Goal: Transaction & Acquisition: Purchase product/service

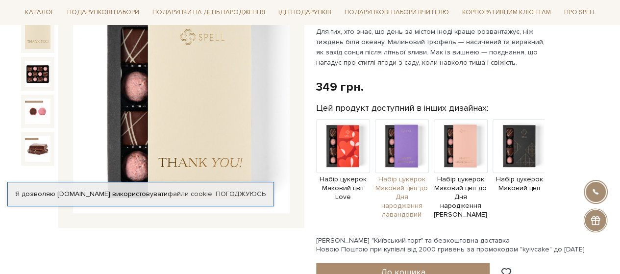
scroll to position [49, 0]
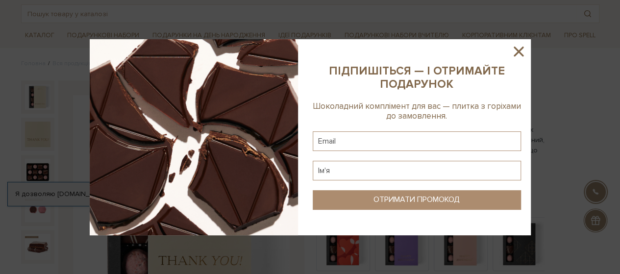
click at [515, 51] on icon at bounding box center [518, 51] width 17 height 17
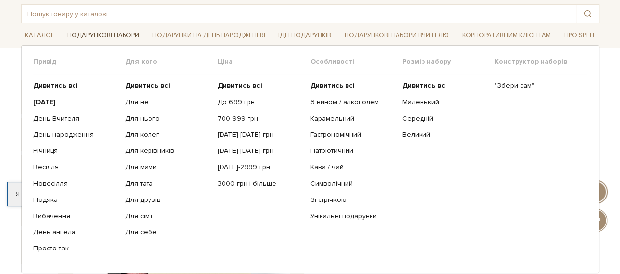
click at [107, 34] on link "Подарункові набори" at bounding box center [103, 35] width 80 height 15
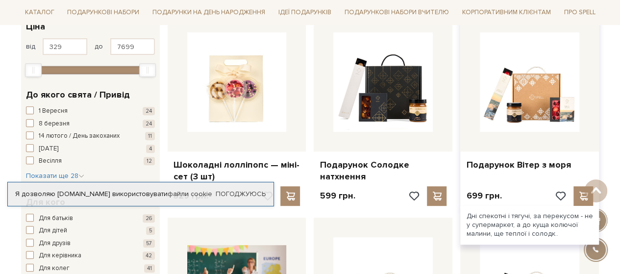
scroll to position [196, 0]
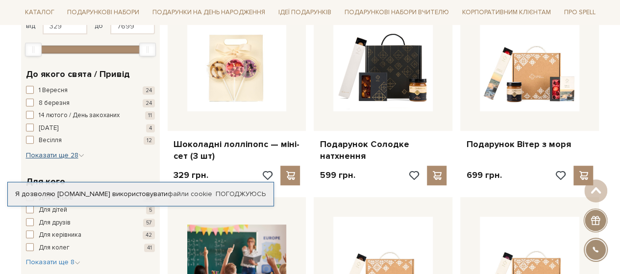
click at [51, 154] on span "Показати ще 28" at bounding box center [55, 155] width 58 height 8
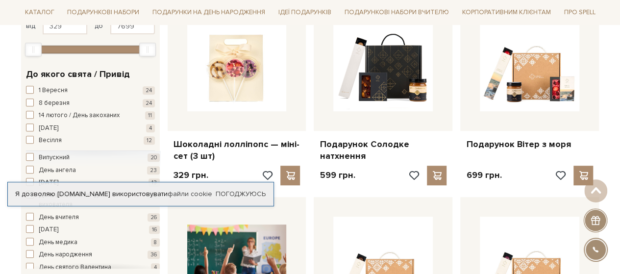
scroll to position [0, 0]
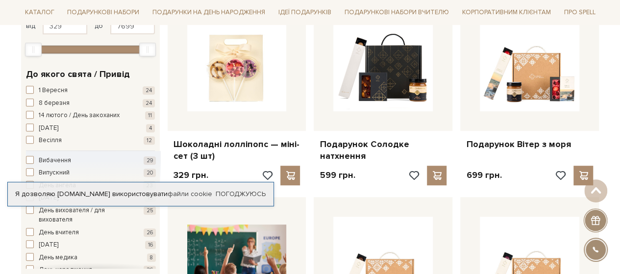
click at [76, 194] on div "Я дозволяю spellchocolate.com використовувати файли cookie" at bounding box center [140, 194] width 265 height 9
click at [236, 195] on link "Погоджуюсь" at bounding box center [241, 194] width 50 height 9
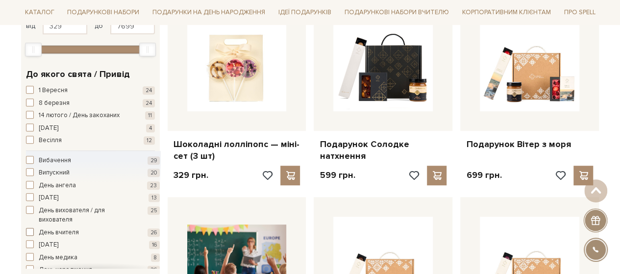
click at [31, 233] on span "button" at bounding box center [30, 232] width 8 height 8
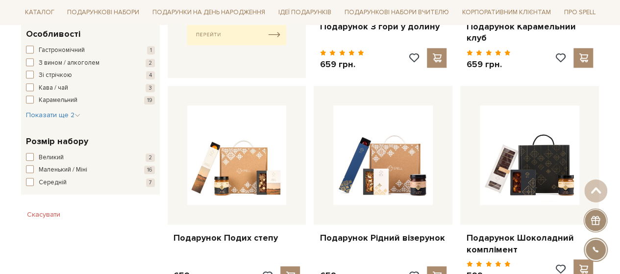
scroll to position [539, 0]
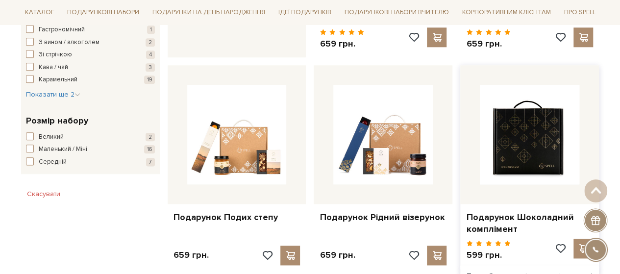
click at [529, 123] on img at bounding box center [528, 134] width 99 height 99
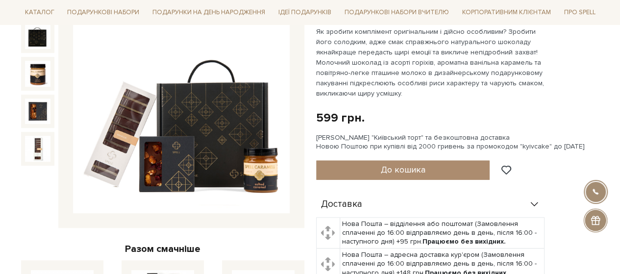
scroll to position [49, 0]
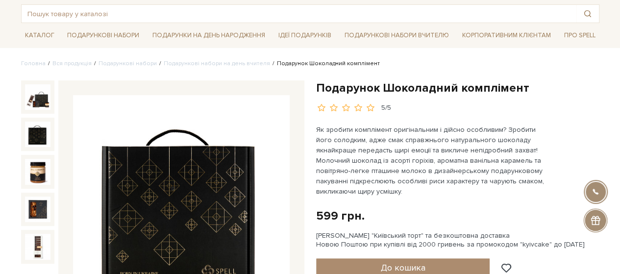
click at [41, 129] on img at bounding box center [37, 133] width 25 height 25
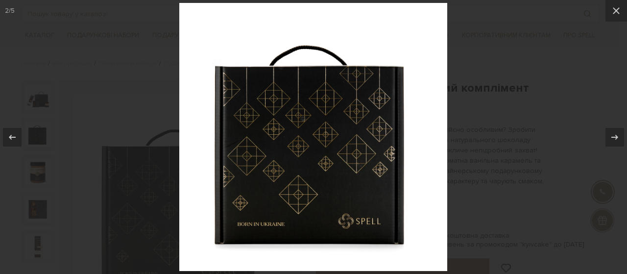
click at [279, 187] on img at bounding box center [313, 137] width 268 height 268
click at [610, 132] on icon at bounding box center [615, 137] width 12 height 12
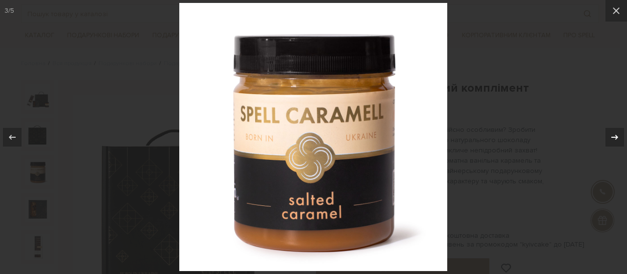
click at [613, 137] on icon at bounding box center [614, 136] width 7 height 5
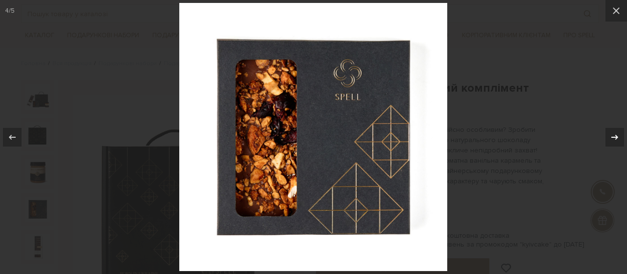
click at [612, 137] on div "4 / 5" at bounding box center [313, 137] width 627 height 274
click at [613, 139] on icon at bounding box center [615, 137] width 12 height 12
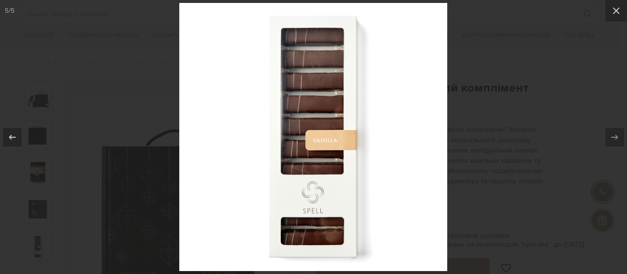
click at [334, 149] on img at bounding box center [313, 137] width 268 height 268
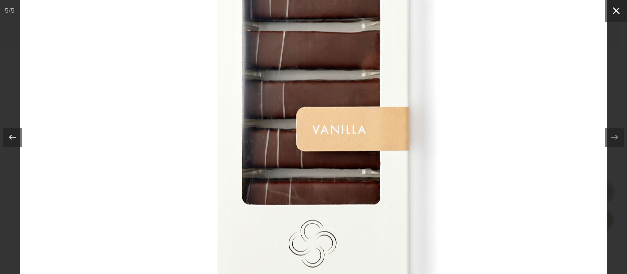
click at [619, 14] on icon at bounding box center [616, 11] width 12 height 12
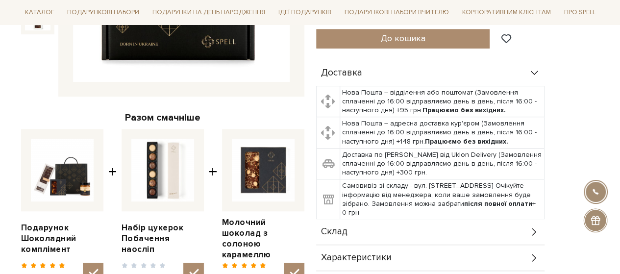
scroll to position [294, 0]
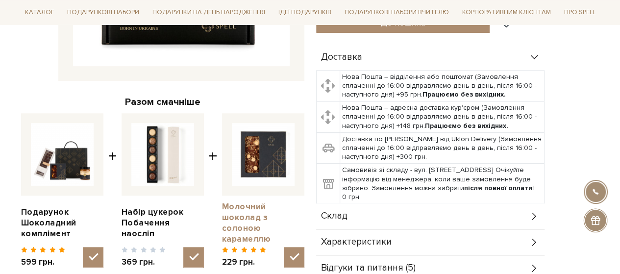
click at [249, 220] on link "Молочний шоколад з солоною карамеллю" at bounding box center [263, 222] width 82 height 43
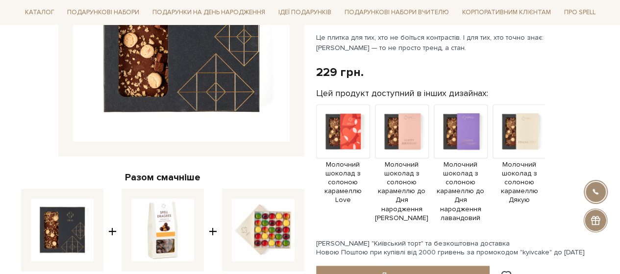
scroll to position [245, 0]
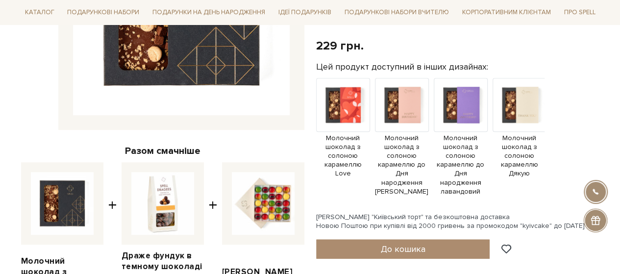
click at [278, 194] on img at bounding box center [263, 203] width 63 height 63
checkbox input "false"
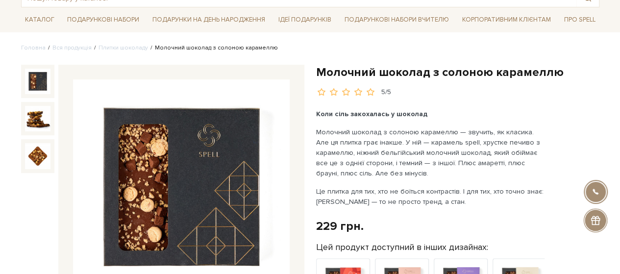
scroll to position [33, 0]
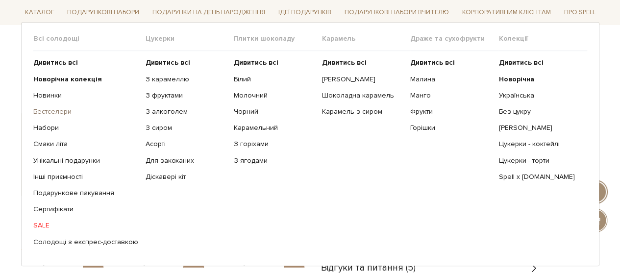
click at [68, 113] on link "Бестселери" at bounding box center [85, 111] width 105 height 9
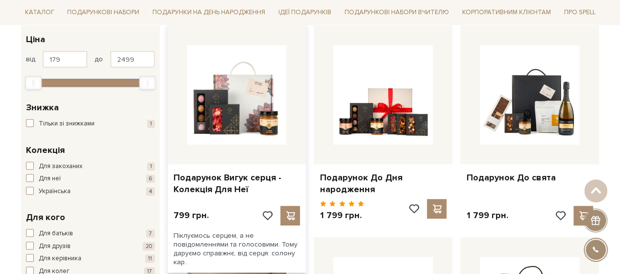
scroll to position [147, 0]
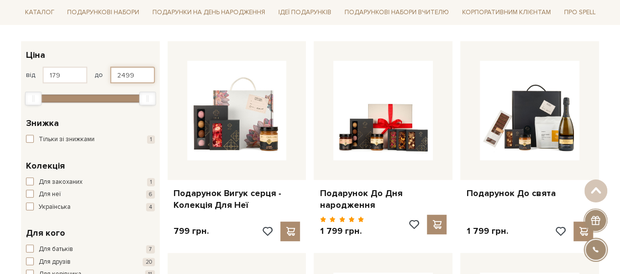
drag, startPoint x: 137, startPoint y: 73, endPoint x: 113, endPoint y: 73, distance: 24.5
click at [113, 73] on input "2499" at bounding box center [132, 75] width 45 height 17
type input "900"
drag, startPoint x: 59, startPoint y: 74, endPoint x: 45, endPoint y: 72, distance: 13.9
click at [45, 72] on input "179" at bounding box center [65, 75] width 45 height 17
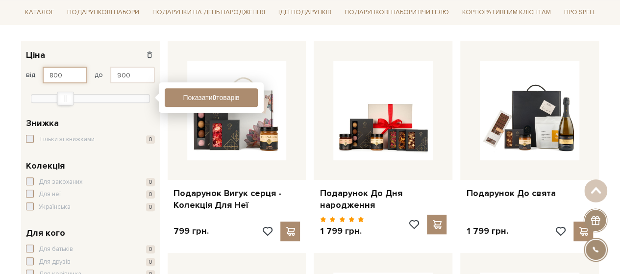
drag, startPoint x: 63, startPoint y: 75, endPoint x: 47, endPoint y: 71, distance: 16.3
click at [47, 71] on input "800" at bounding box center [65, 75] width 45 height 17
type input "500"
drag, startPoint x: 128, startPoint y: 74, endPoint x: 116, endPoint y: 74, distance: 12.2
click at [116, 74] on input "900" at bounding box center [132, 75] width 45 height 17
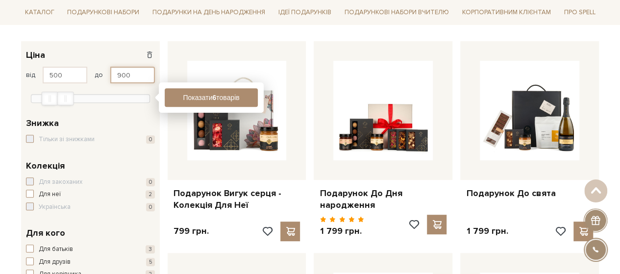
drag, startPoint x: 130, startPoint y: 74, endPoint x: 113, endPoint y: 74, distance: 17.6
click at [113, 74] on input "900" at bounding box center [132, 75] width 45 height 17
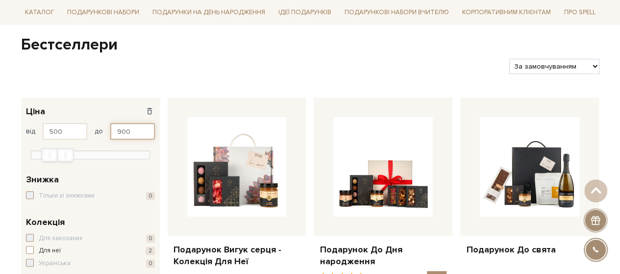
scroll to position [49, 0]
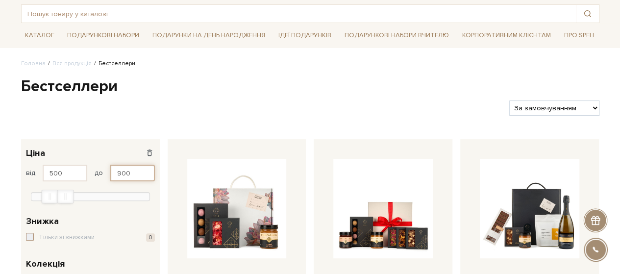
click at [132, 172] on input "900" at bounding box center [132, 173] width 45 height 17
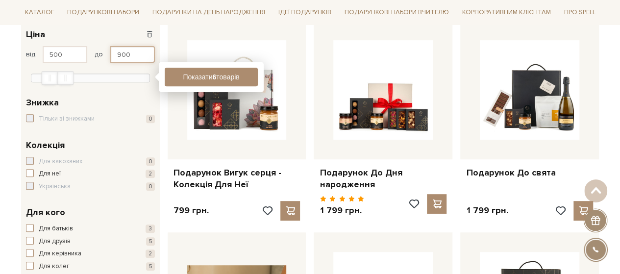
scroll to position [147, 0]
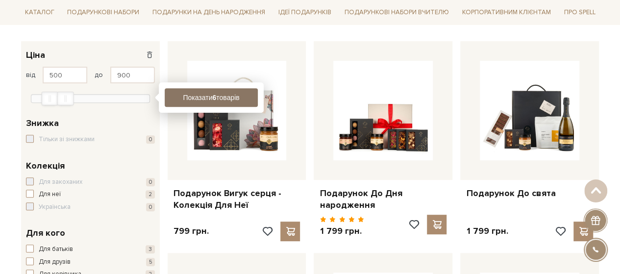
click at [229, 91] on button "Показати 6 товарів" at bounding box center [211, 97] width 93 height 19
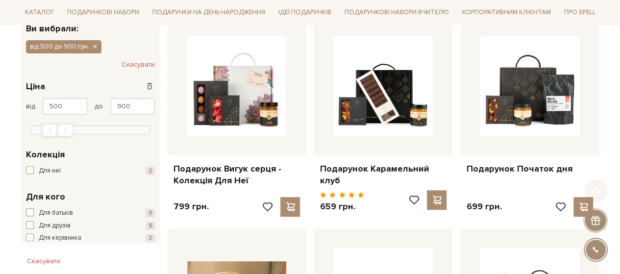
scroll to position [196, 0]
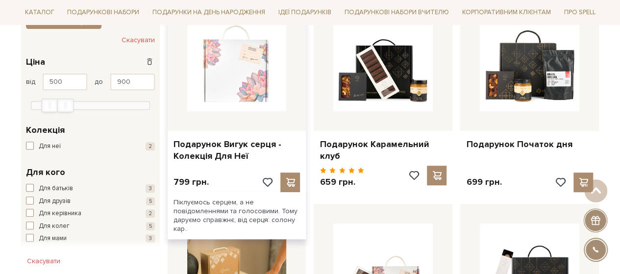
click at [232, 86] on img at bounding box center [236, 61] width 99 height 99
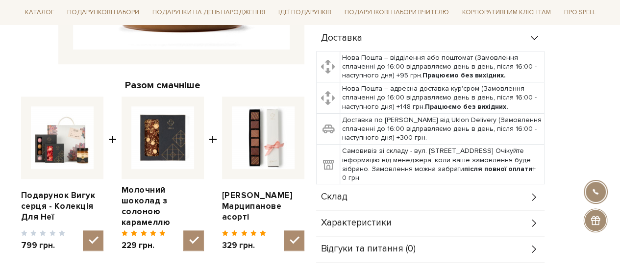
scroll to position [343, 0]
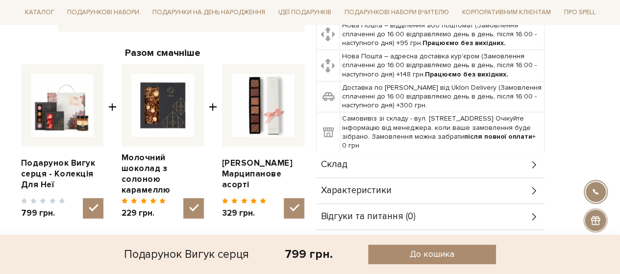
click at [437, 155] on div "Склад" at bounding box center [430, 164] width 228 height 25
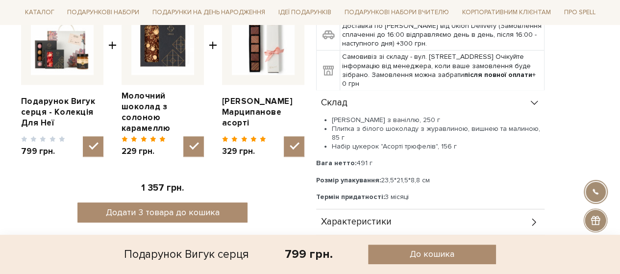
scroll to position [441, 0]
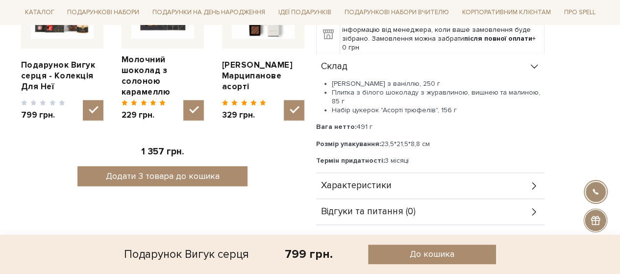
click at [391, 175] on div "Характеристики" at bounding box center [430, 185] width 228 height 25
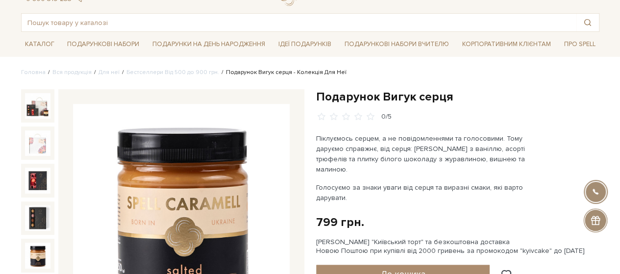
scroll to position [0, 0]
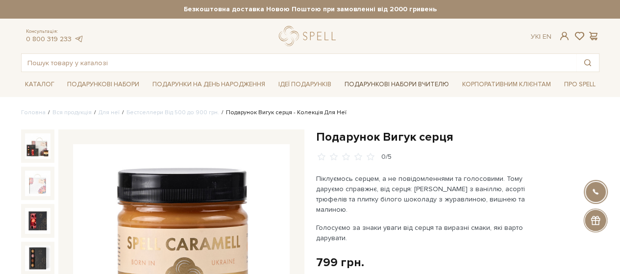
click at [371, 84] on link "Подарункові набори Вчителю" at bounding box center [396, 84] width 112 height 17
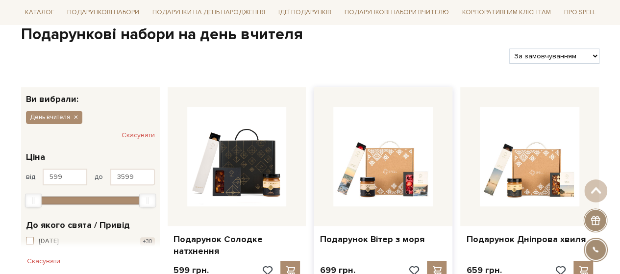
scroll to position [98, 0]
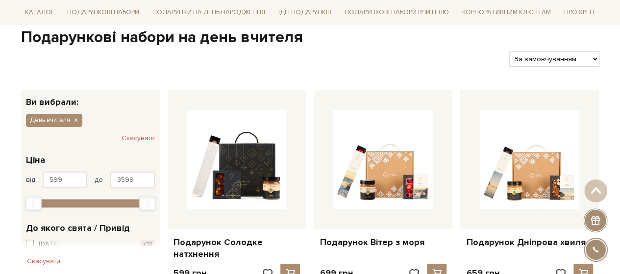
click at [548, 55] on select "За замовчуванням За Ціною (зростання) За Ціною (зменшення) Новинки За популярні…" at bounding box center [554, 58] width 90 height 15
select select "https://spellchocolate.com/our-productions/podarunkovi-box/den-vchitelja?sort=p…"
click at [509, 51] on select "За замовчуванням За Ціною (зростання) За Ціною (зменшення) Новинки За популярні…" at bounding box center [554, 58] width 90 height 15
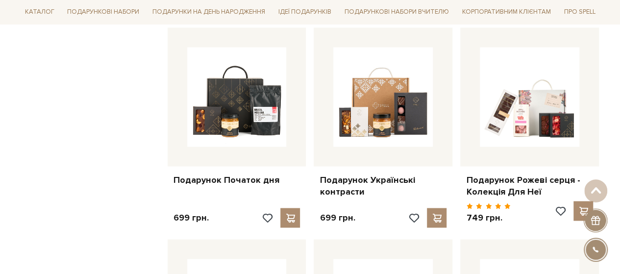
scroll to position [735, 0]
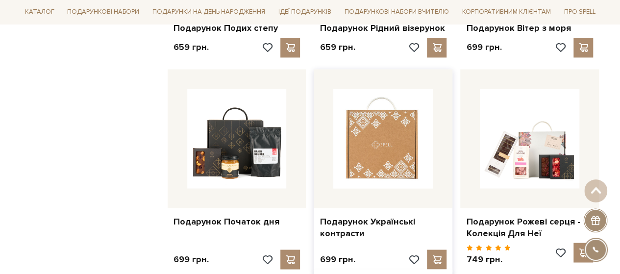
click at [375, 123] on img at bounding box center [382, 138] width 99 height 99
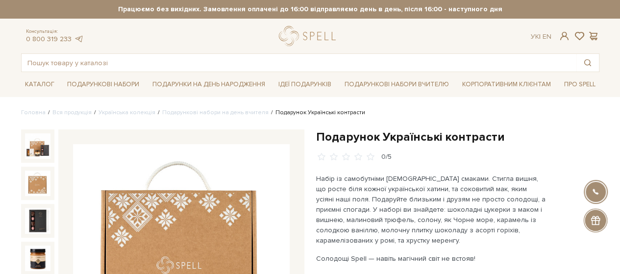
click at [30, 186] on img at bounding box center [37, 182] width 25 height 25
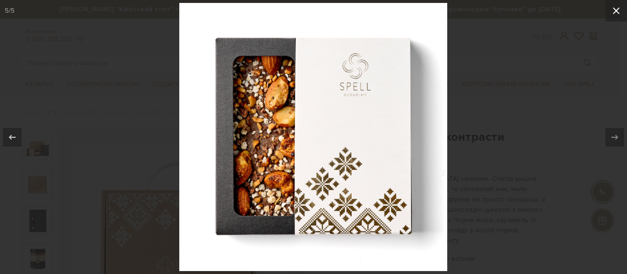
click at [611, 11] on icon at bounding box center [616, 11] width 12 height 12
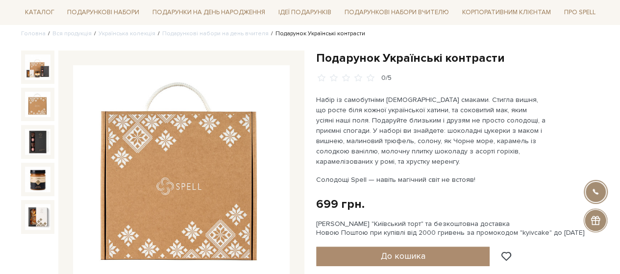
scroll to position [49, 0]
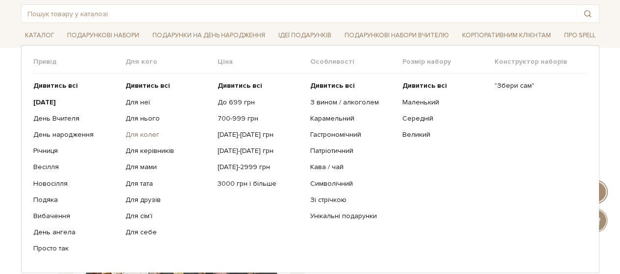
click at [149, 133] on link "Для колег" at bounding box center [167, 134] width 85 height 9
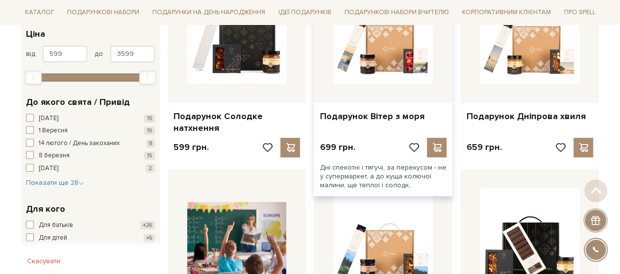
scroll to position [245, 0]
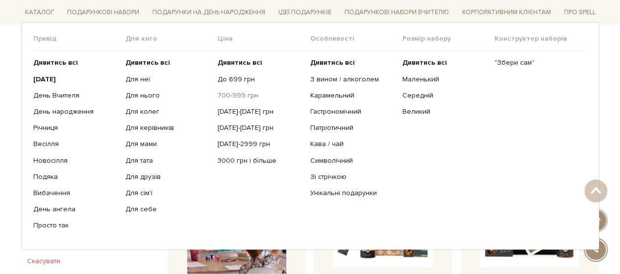
click at [231, 95] on link "700-999 грн" at bounding box center [259, 95] width 85 height 9
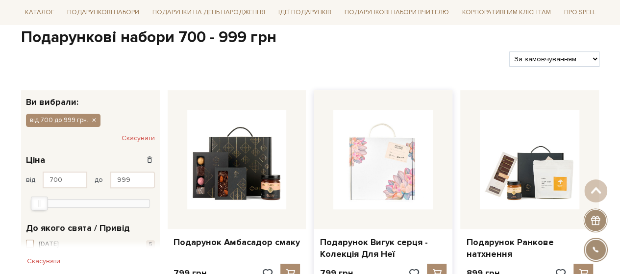
scroll to position [147, 0]
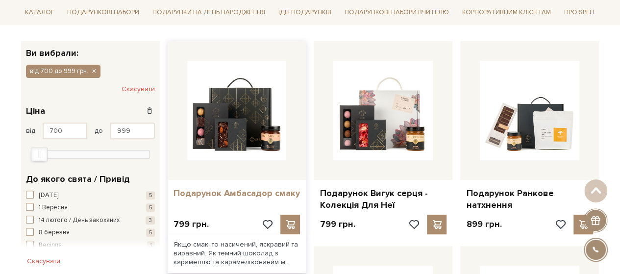
click at [210, 192] on link "Подарунок Амбасадор смаку" at bounding box center [236, 193] width 127 height 11
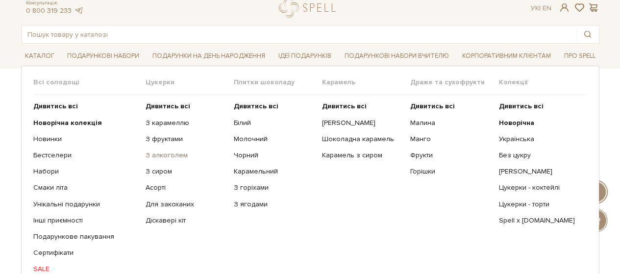
scroll to position [49, 0]
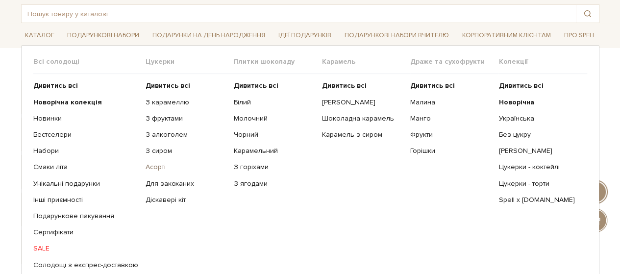
click at [153, 166] on link "Асорті" at bounding box center [185, 167] width 81 height 9
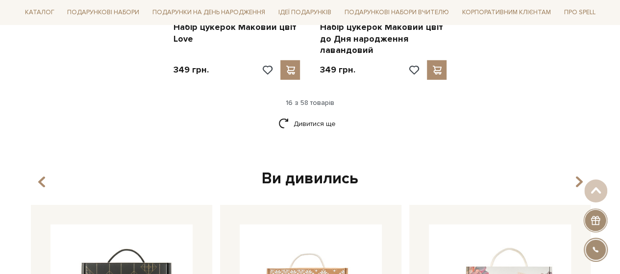
scroll to position [1371, 0]
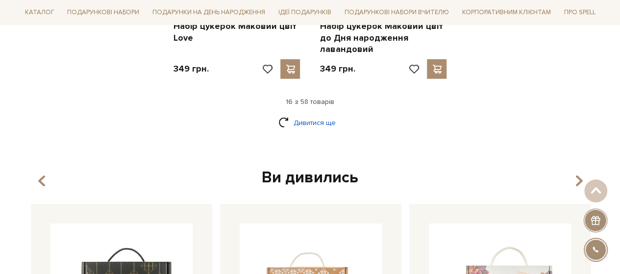
click at [301, 114] on link "Дивитися ще" at bounding box center [310, 122] width 64 height 17
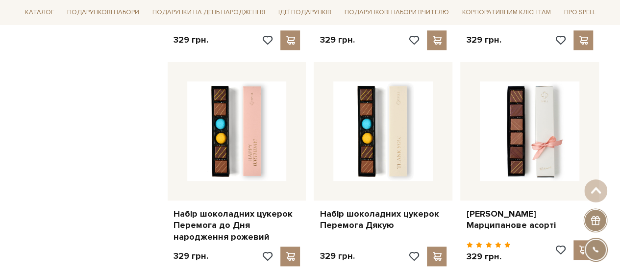
scroll to position [2302, 0]
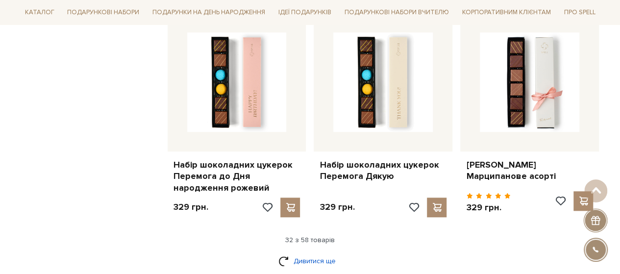
click at [296, 252] on link "Дивитися ще" at bounding box center [310, 260] width 64 height 17
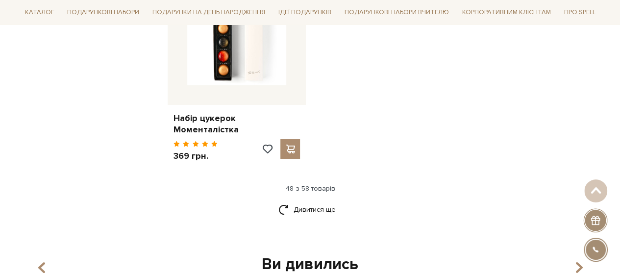
scroll to position [3624, 0]
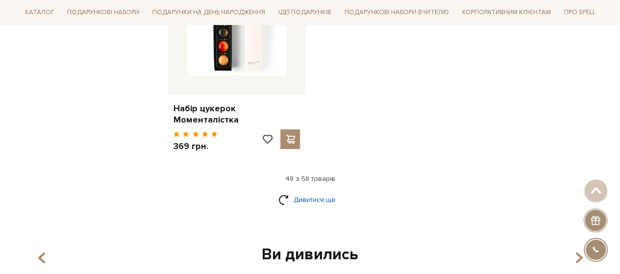
click at [307, 191] on link "Дивитися ще" at bounding box center [310, 199] width 64 height 17
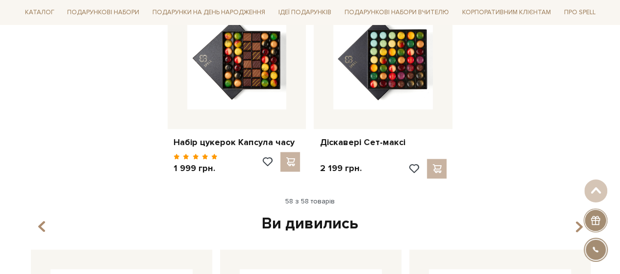
scroll to position [4212, 0]
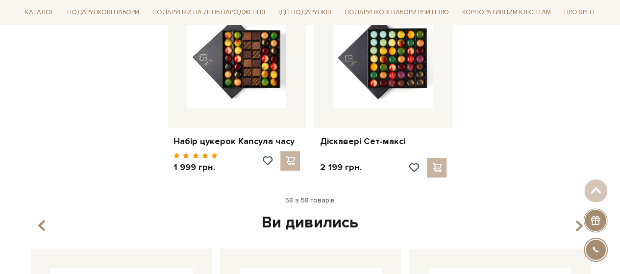
click at [317, 213] on div "Ви дивились" at bounding box center [310, 223] width 566 height 21
click at [315, 213] on div "Ви дивились" at bounding box center [310, 223] width 566 height 21
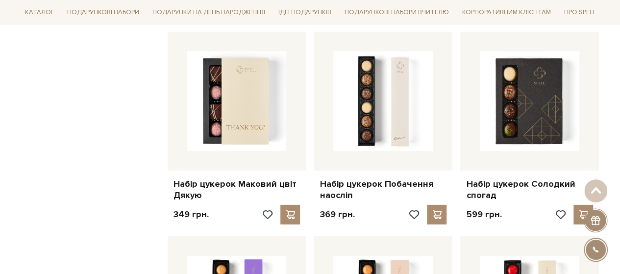
scroll to position [1420, 0]
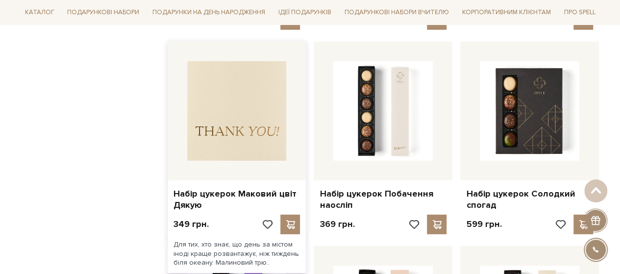
click at [265, 135] on img at bounding box center [236, 110] width 99 height 99
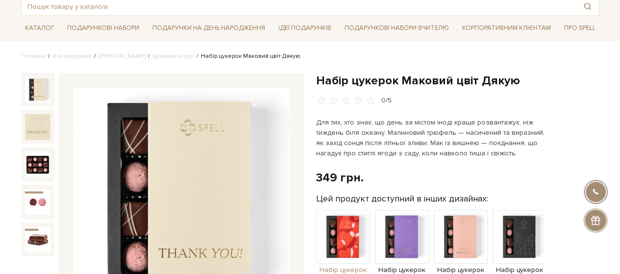
scroll to position [98, 0]
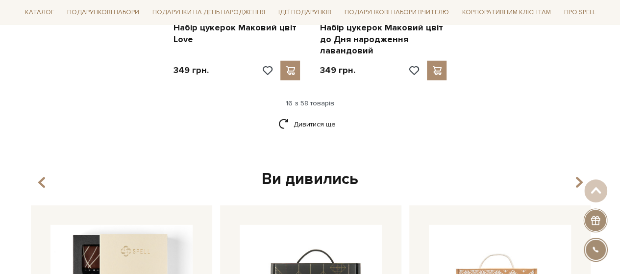
scroll to position [1322, 0]
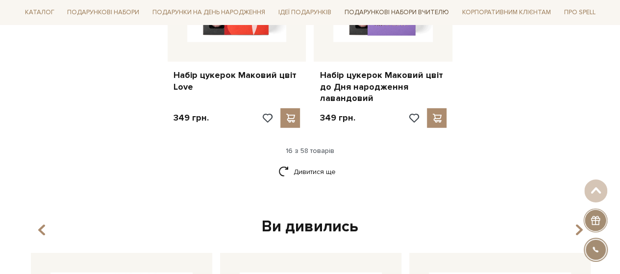
click at [374, 9] on link "Подарункові набори Вчителю" at bounding box center [396, 12] width 112 height 17
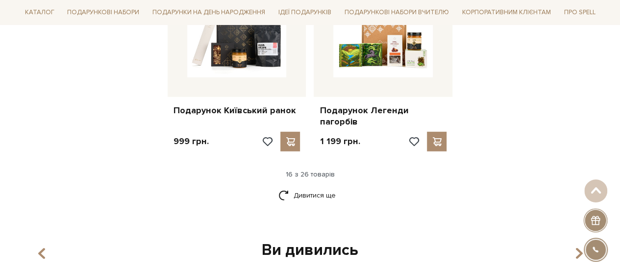
scroll to position [1273, 0]
click at [308, 186] on link "Дивитися ще" at bounding box center [310, 194] width 64 height 17
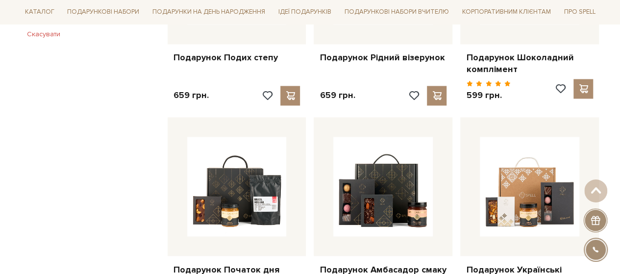
scroll to position [686, 0]
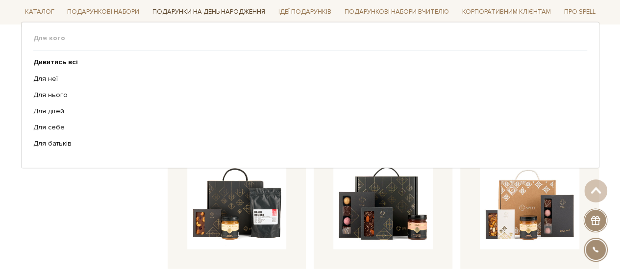
click at [232, 13] on link "Подарунки на День народження" at bounding box center [208, 12] width 120 height 15
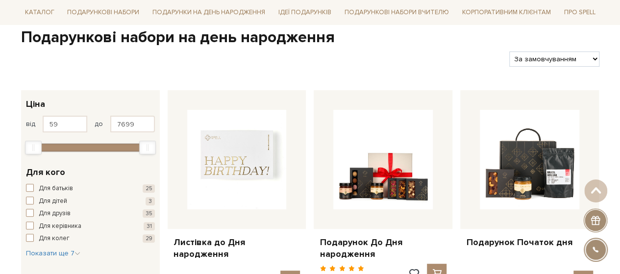
scroll to position [147, 0]
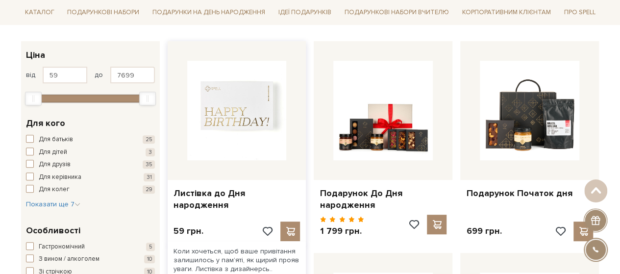
click at [230, 133] on img at bounding box center [236, 110] width 99 height 99
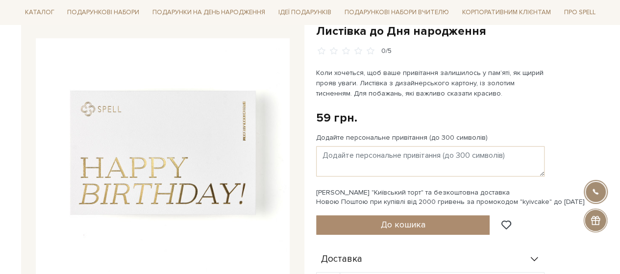
scroll to position [98, 0]
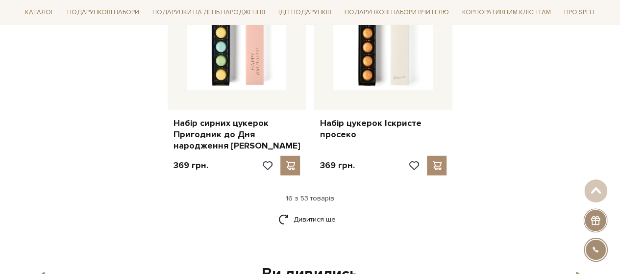
scroll to position [1371, 0]
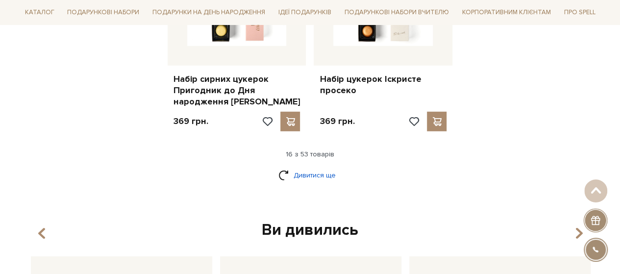
click at [312, 167] on link "Дивитися ще" at bounding box center [310, 175] width 64 height 17
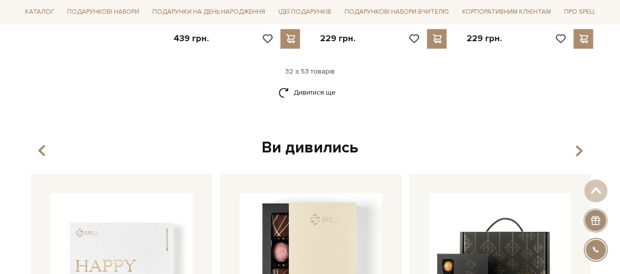
scroll to position [2547, 0]
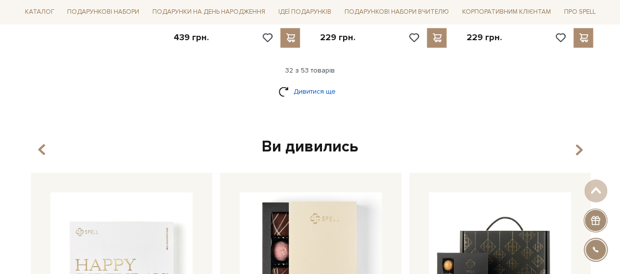
click at [326, 83] on link "Дивитися ще" at bounding box center [310, 91] width 64 height 17
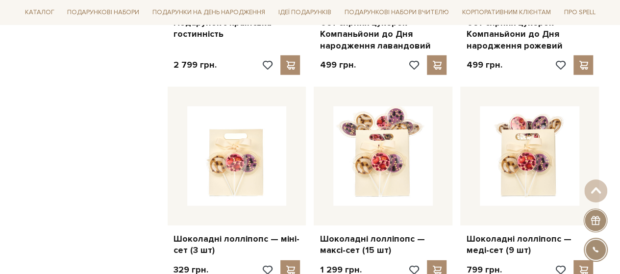
scroll to position [3184, 0]
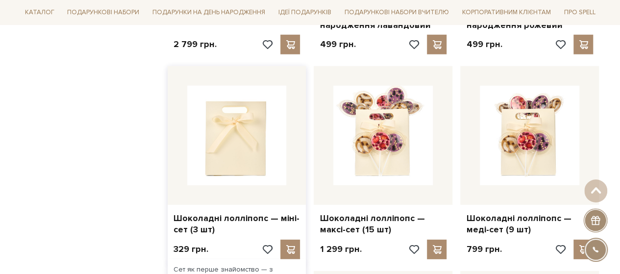
click at [232, 116] on img at bounding box center [236, 135] width 99 height 99
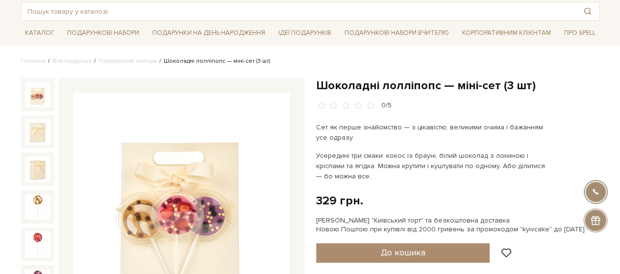
scroll to position [98, 0]
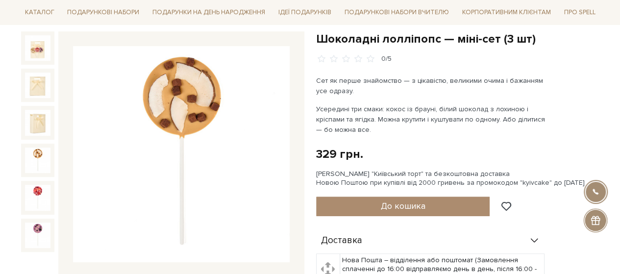
click at [43, 156] on img at bounding box center [37, 159] width 25 height 25
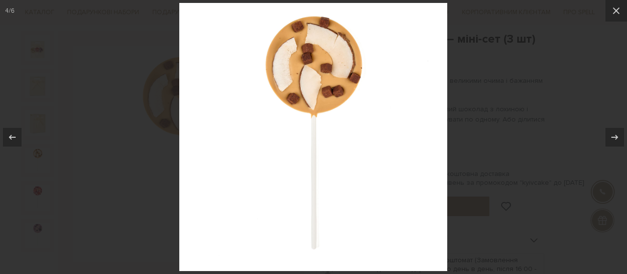
click at [40, 195] on div at bounding box center [313, 137] width 627 height 274
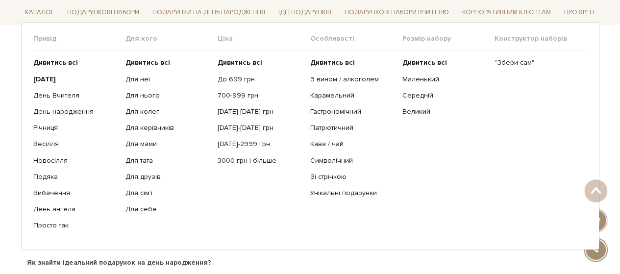
scroll to position [2169, 0]
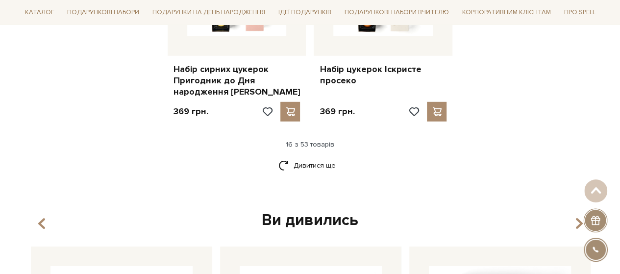
scroll to position [1385, 0]
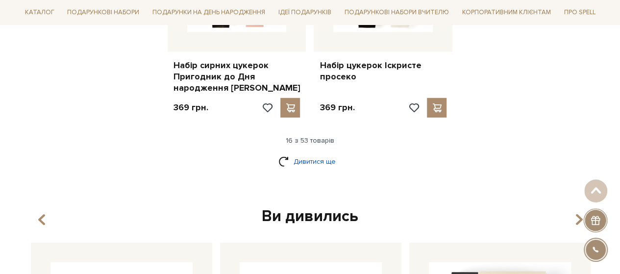
click at [315, 153] on link "Дивитися ще" at bounding box center [310, 161] width 64 height 17
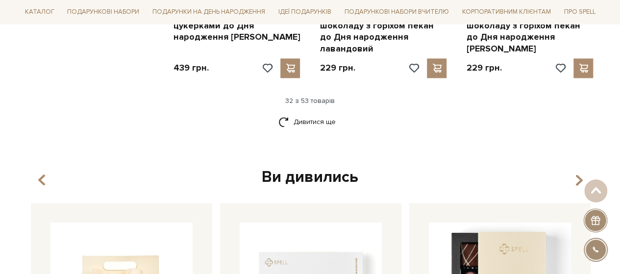
scroll to position [2561, 0]
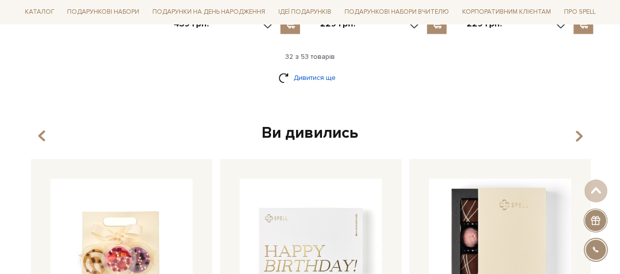
click at [328, 69] on link "Дивитися ще" at bounding box center [310, 77] width 64 height 17
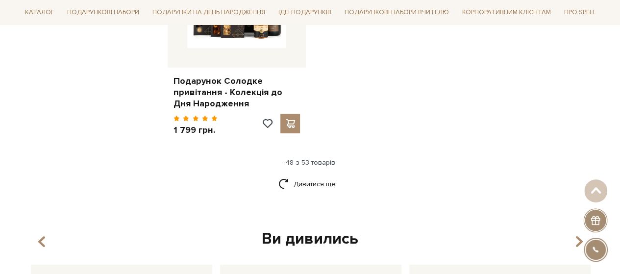
scroll to position [3736, 0]
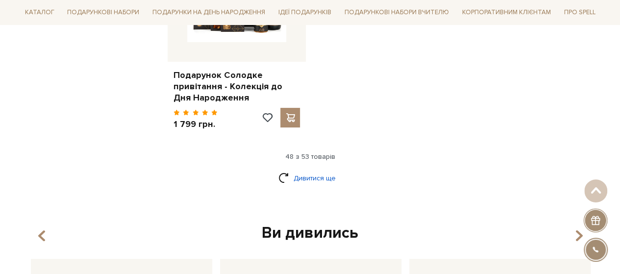
click at [329, 169] on link "Дивитися ще" at bounding box center [310, 177] width 64 height 17
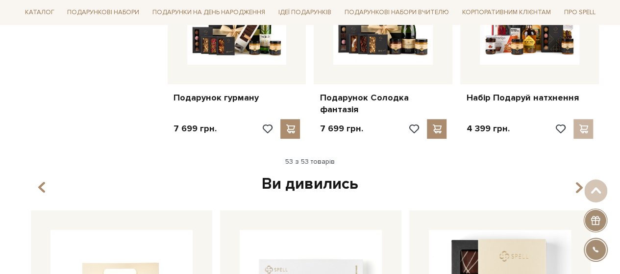
scroll to position [3981, 0]
